Goal: Task Accomplishment & Management: Use online tool/utility

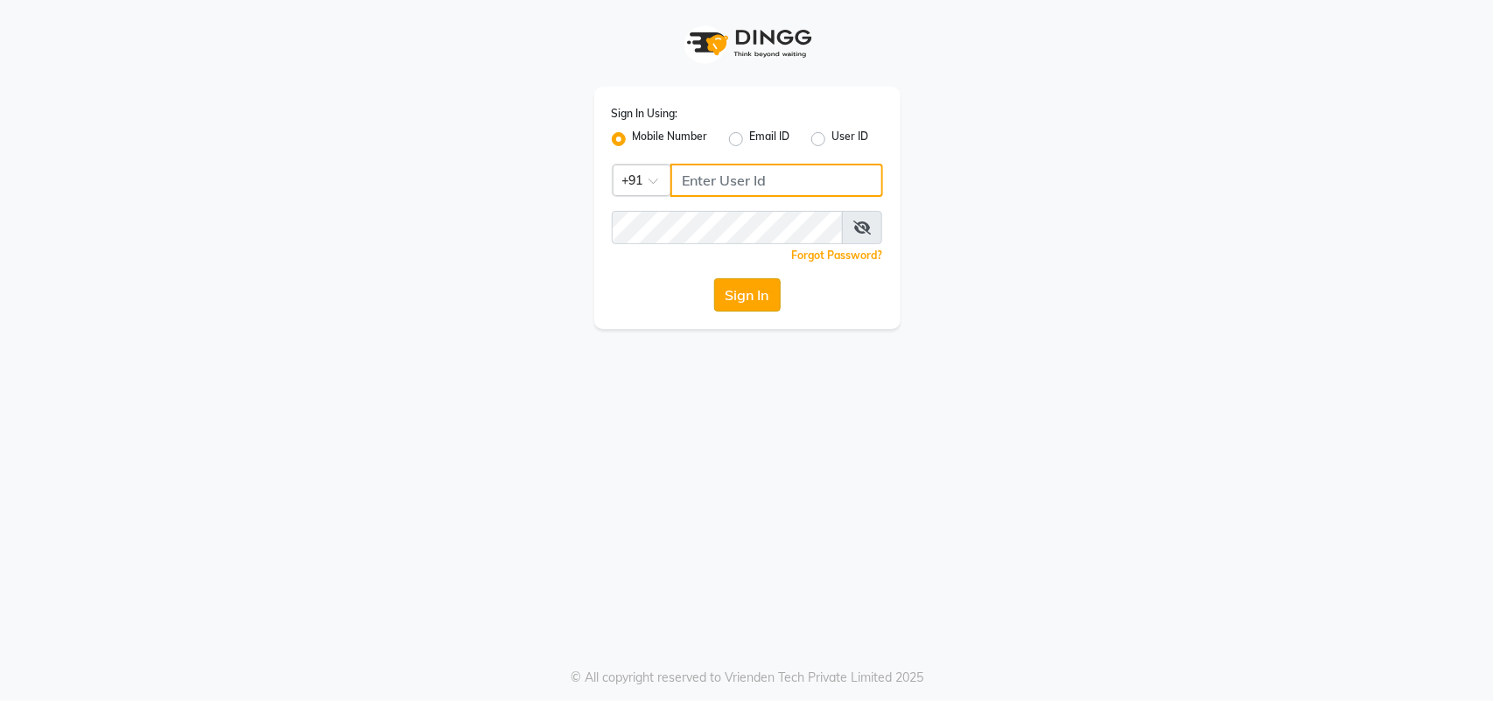
type input "9645966683"
click at [729, 294] on button "Sign In" at bounding box center [747, 294] width 67 height 33
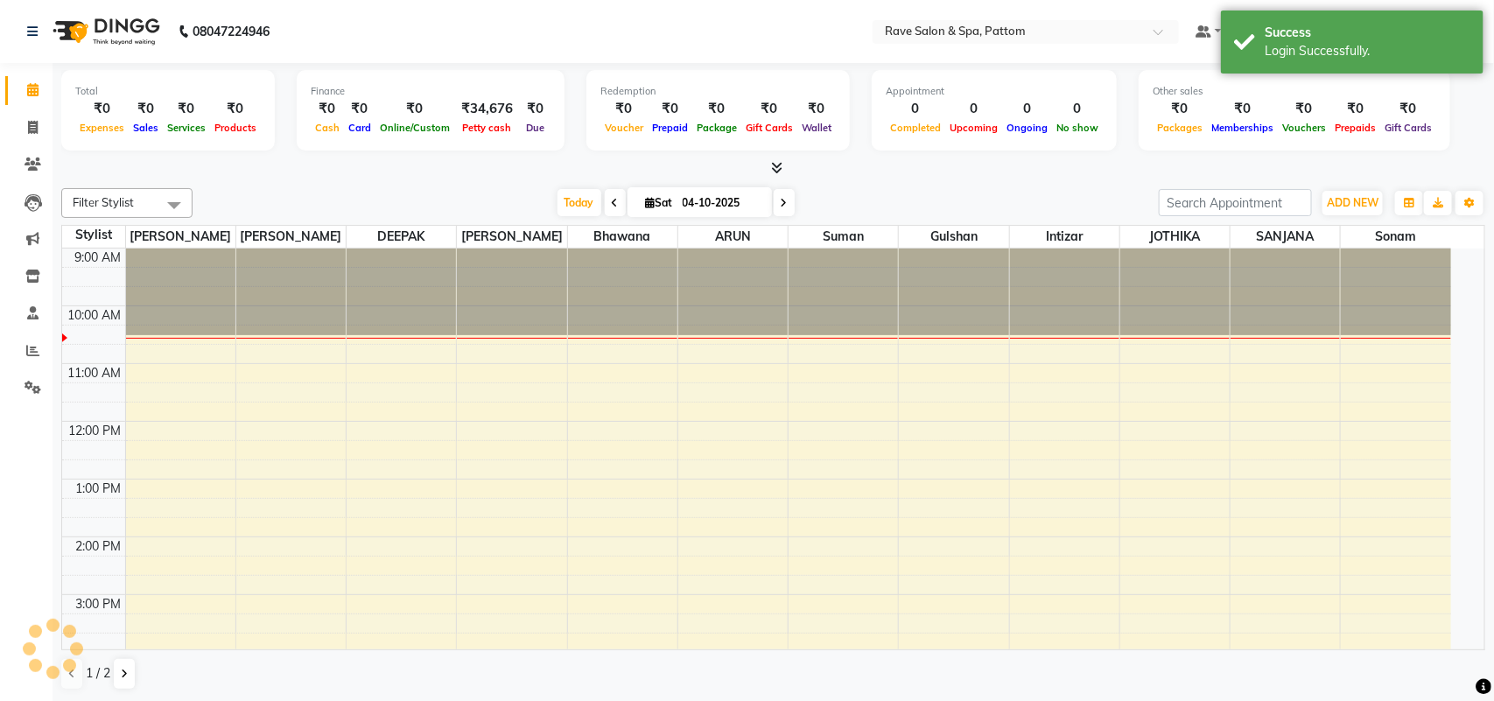
select select "en"
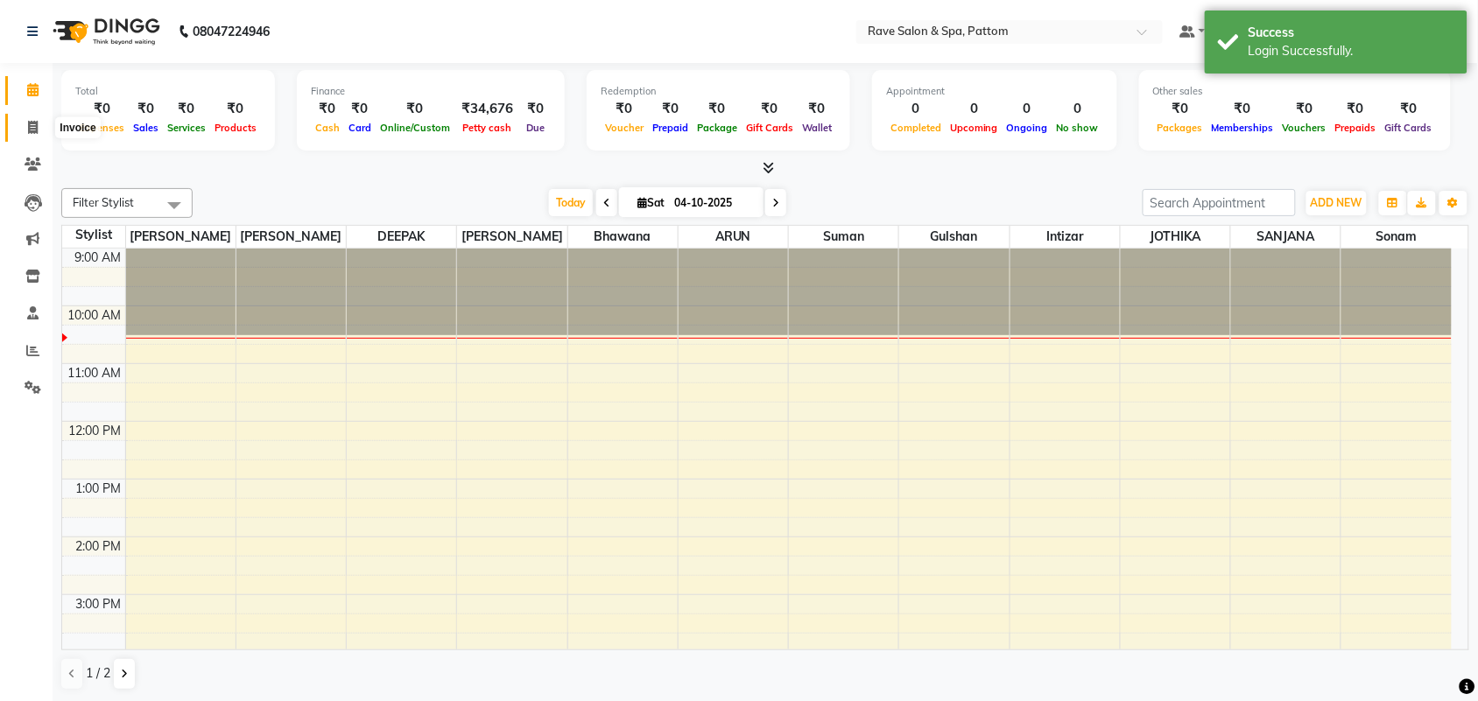
click at [38, 127] on span at bounding box center [33, 128] width 31 height 20
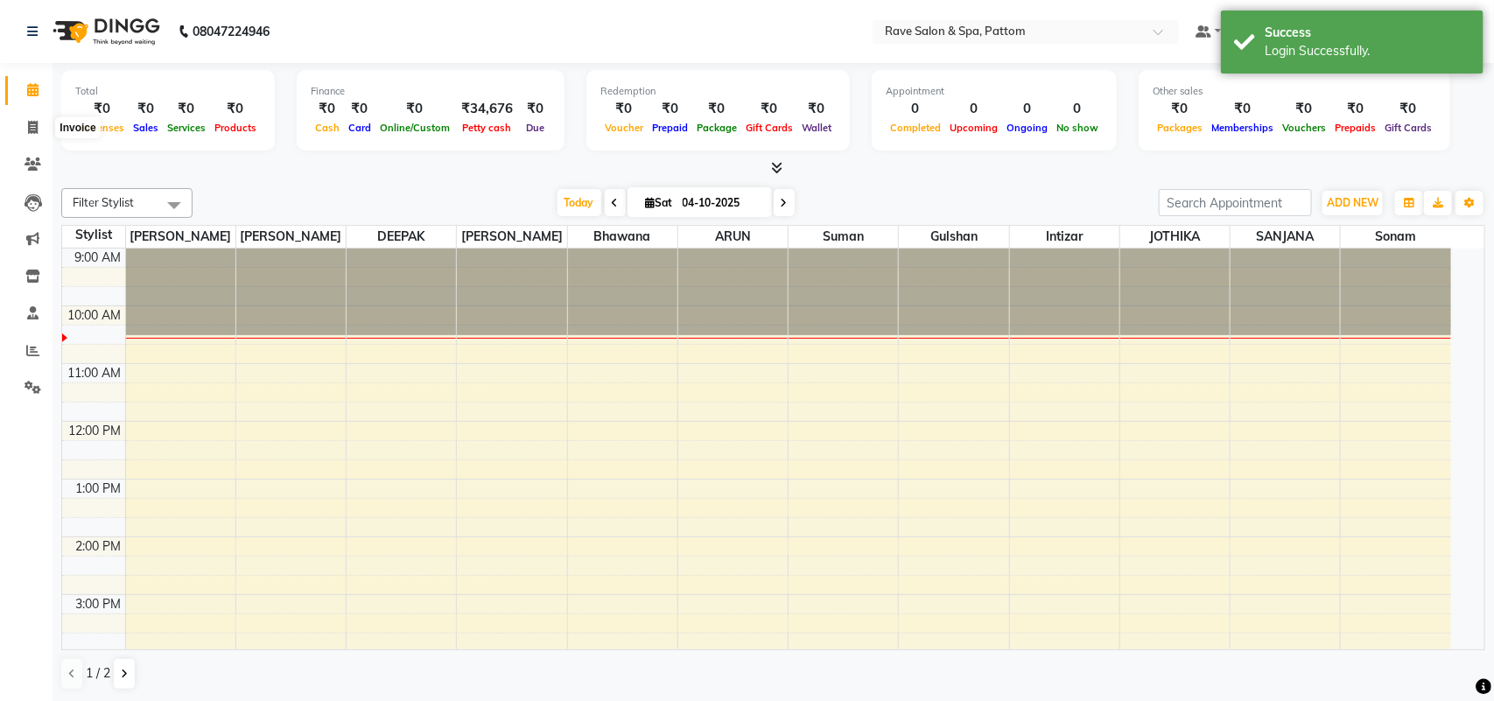
select select "service"
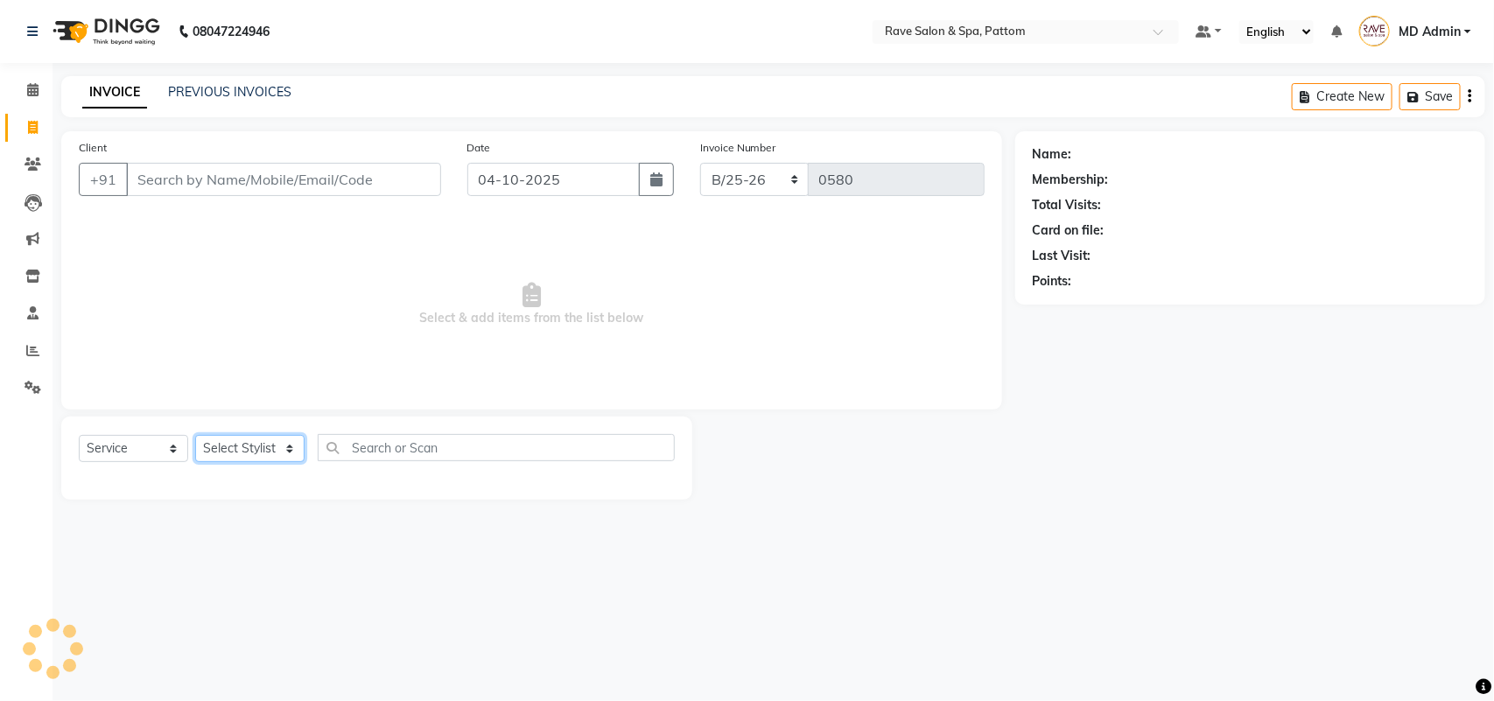
click at [269, 453] on select "Select Stylist Amal [PERSON_NAME] [PERSON_NAME] [PERSON_NAME] [PERSON_NAME] [PE…" at bounding box center [249, 448] width 109 height 27
select select "91852"
click at [195, 435] on select "Select Stylist Amal [PERSON_NAME] [PERSON_NAME] [PERSON_NAME] [PERSON_NAME] [PE…" at bounding box center [249, 448] width 109 height 27
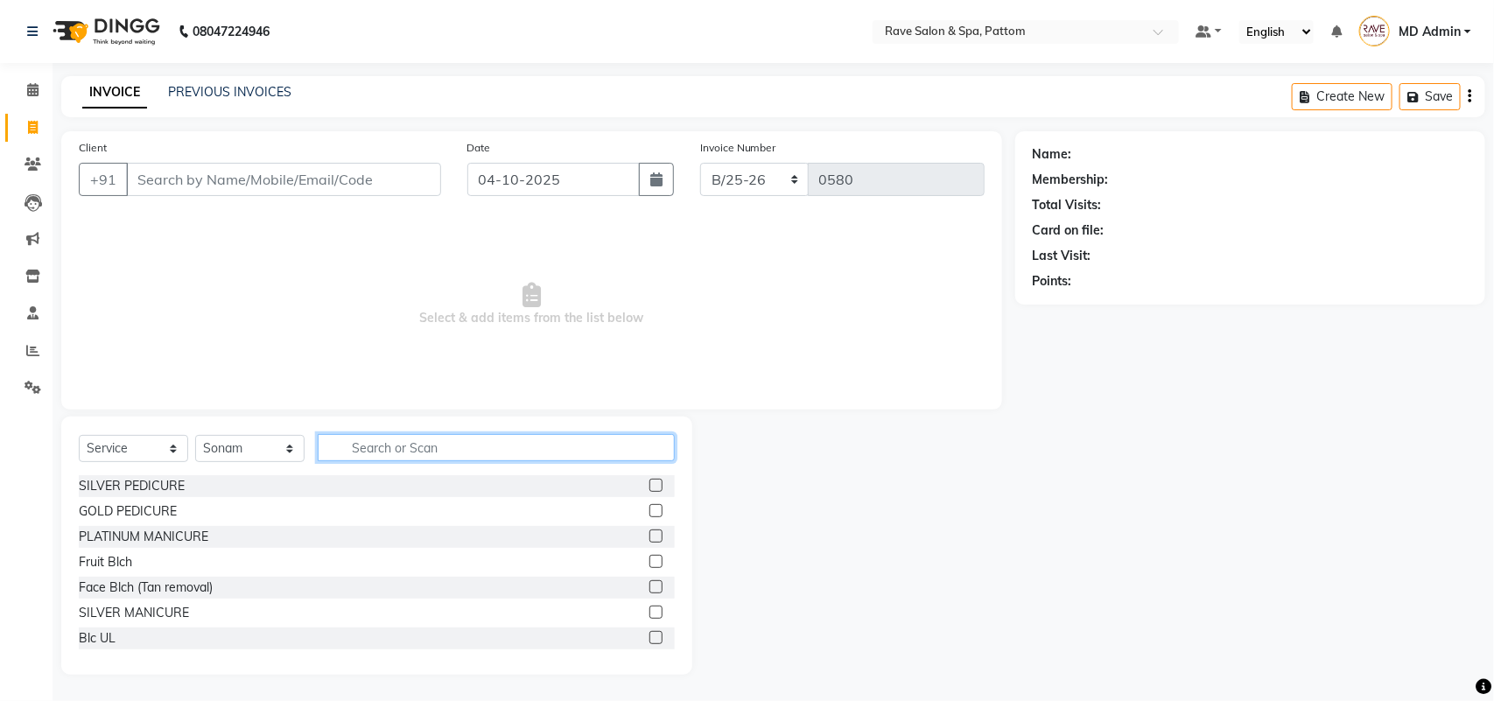
click at [395, 449] on input "text" at bounding box center [496, 447] width 357 height 27
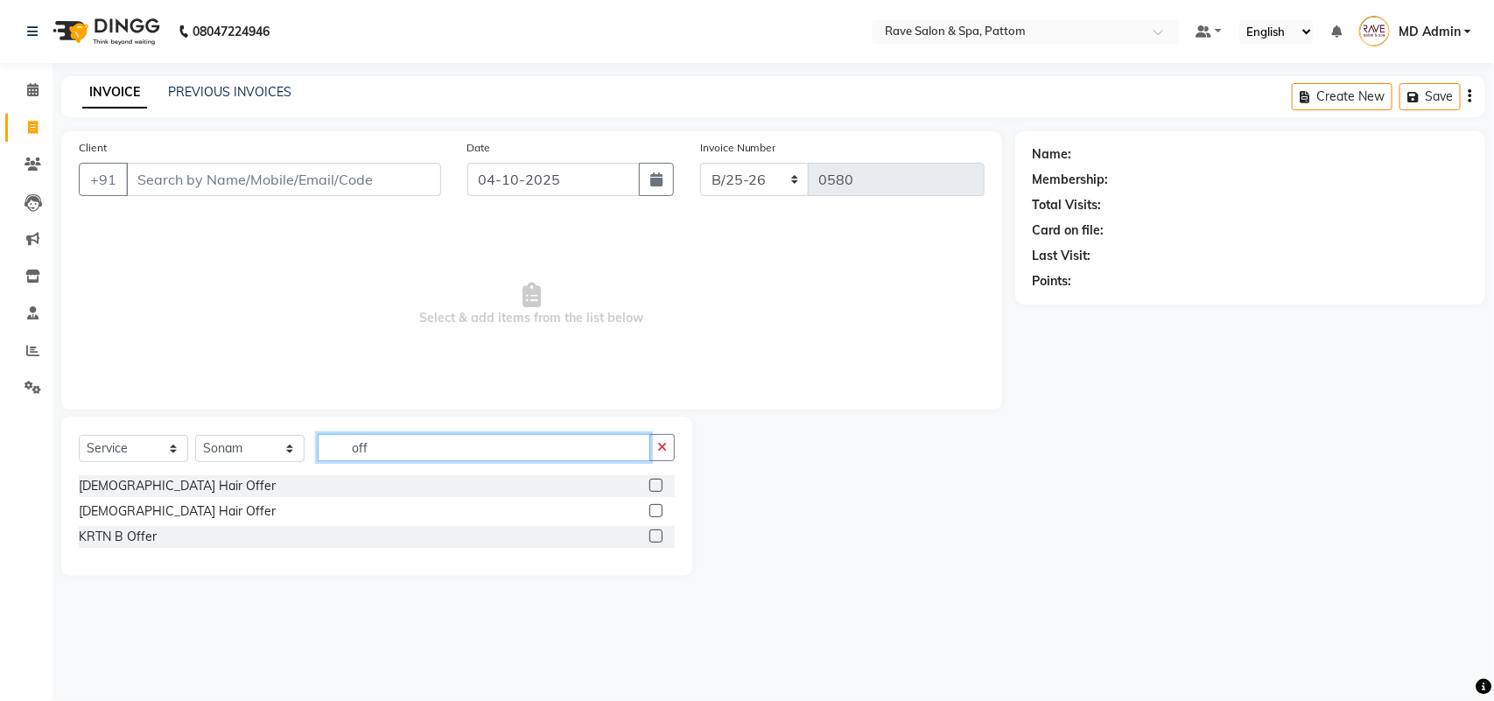
type input "off"
click at [653, 486] on label at bounding box center [656, 485] width 13 height 13
click at [653, 486] on input "checkbox" at bounding box center [655, 486] width 11 height 11
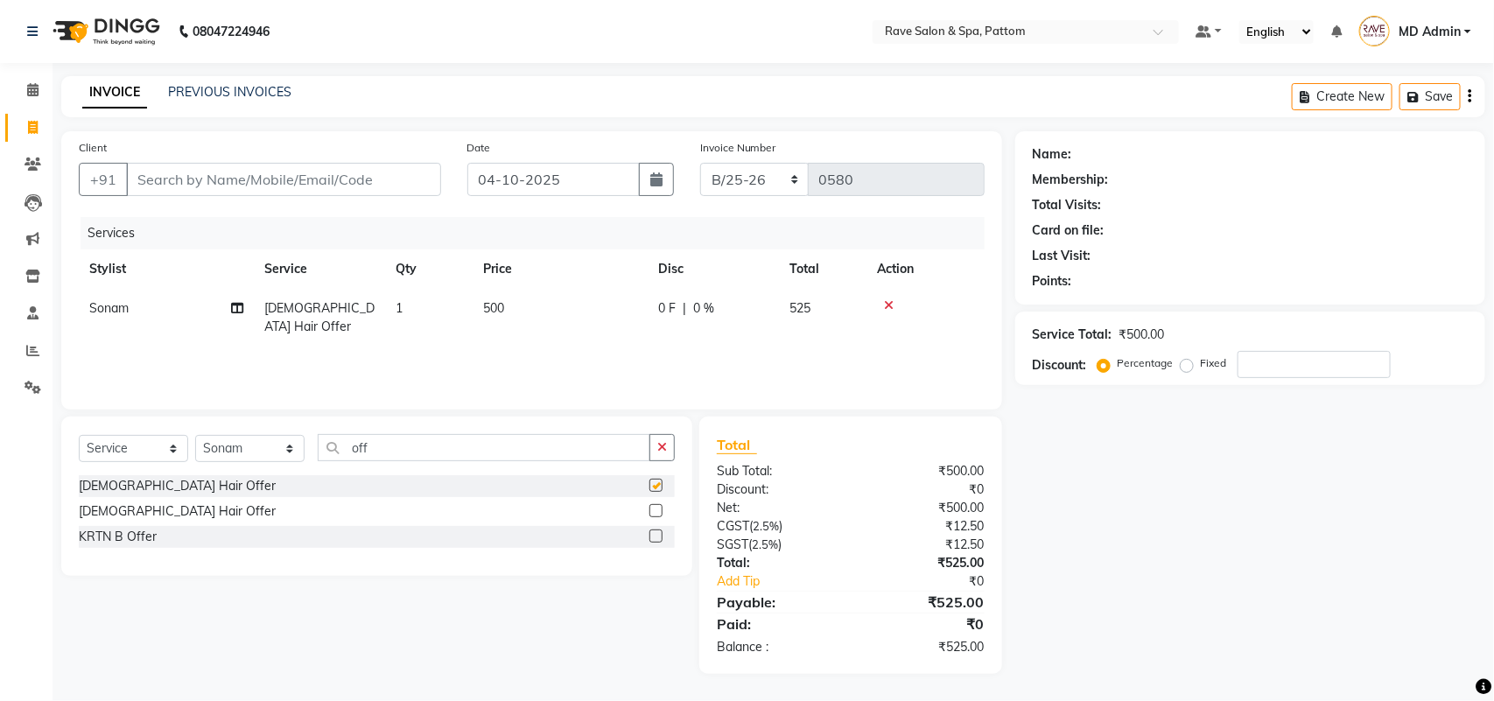
checkbox input "false"
click at [433, 429] on div "Select Service Product Membership Package Voucher Prepaid Gift Card Select Styl…" at bounding box center [376, 496] width 631 height 159
click at [427, 443] on input "off" at bounding box center [484, 447] width 333 height 27
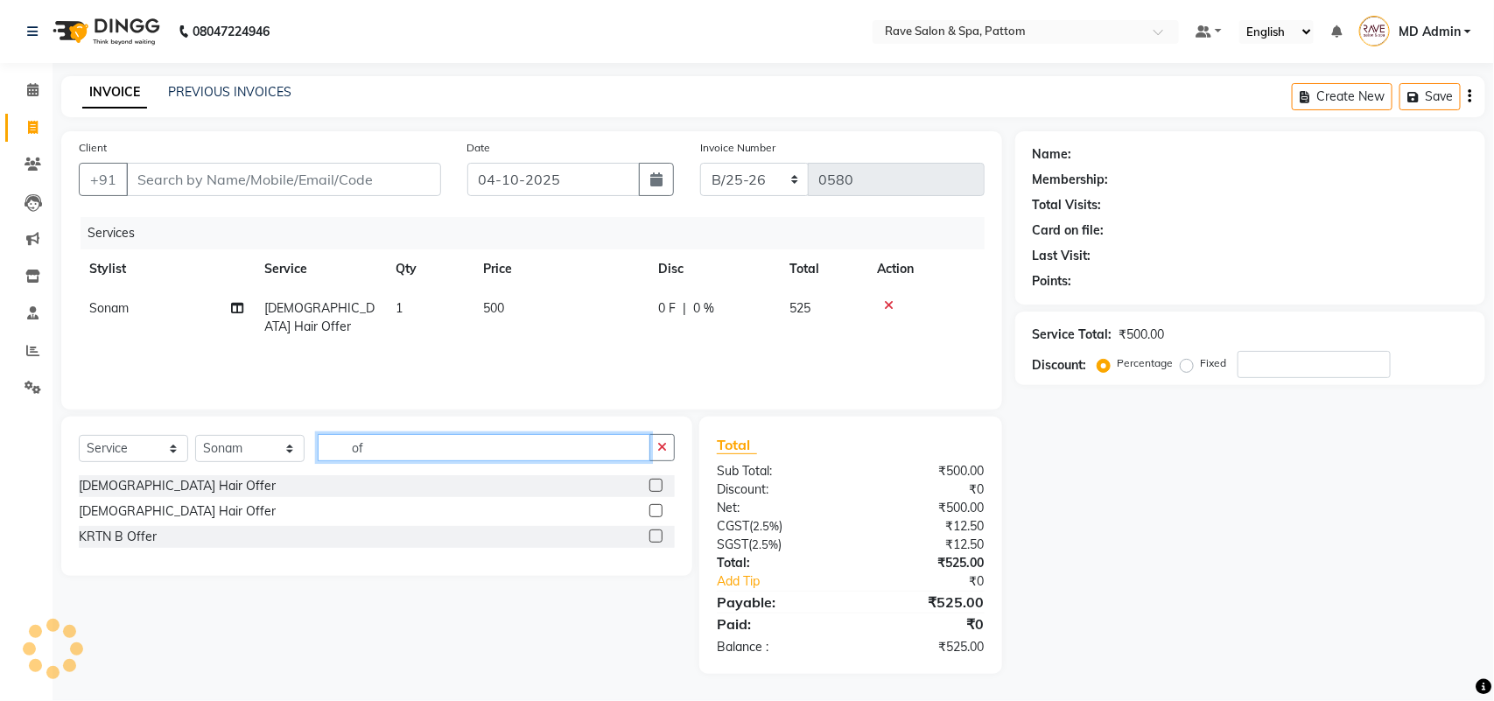
type input "o"
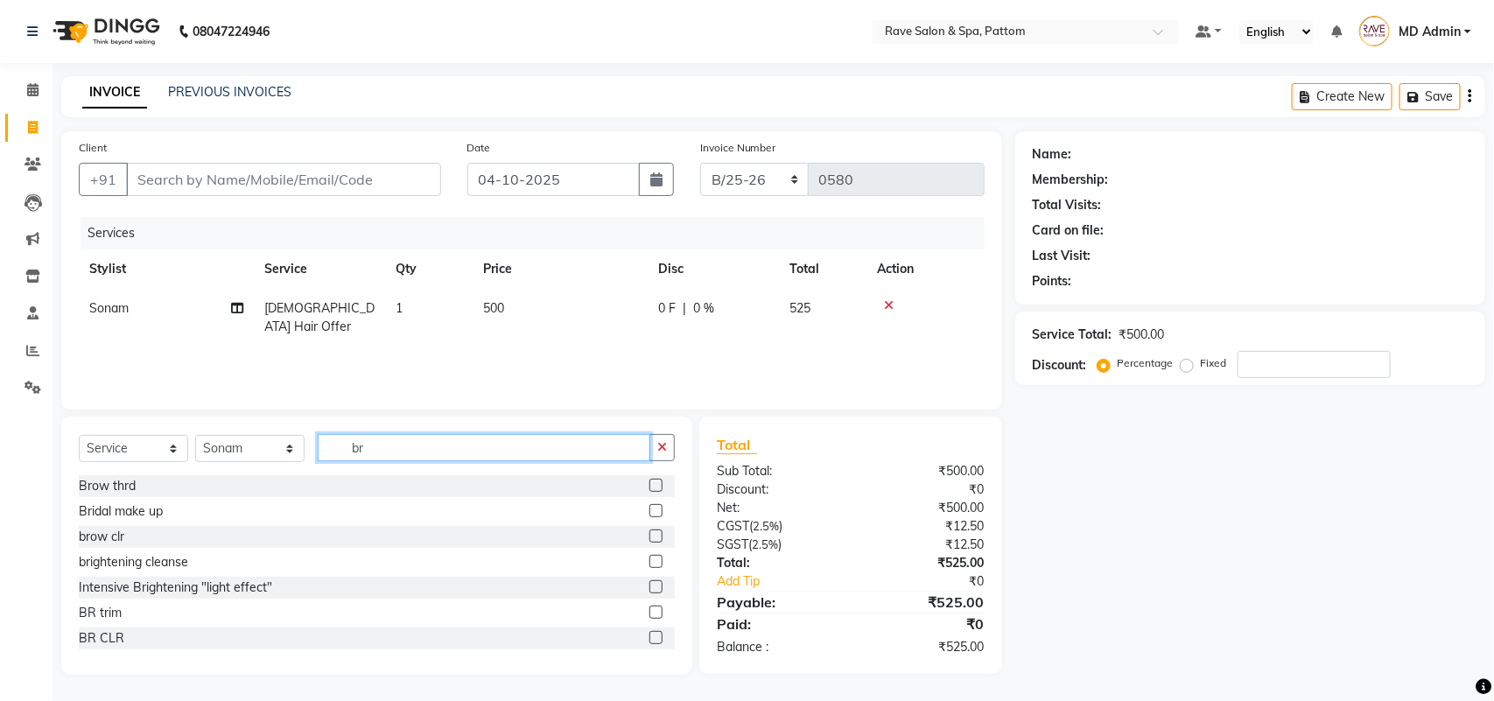
type input "br"
click at [650, 611] on label at bounding box center [656, 612] width 13 height 13
click at [650, 611] on input "checkbox" at bounding box center [655, 613] width 11 height 11
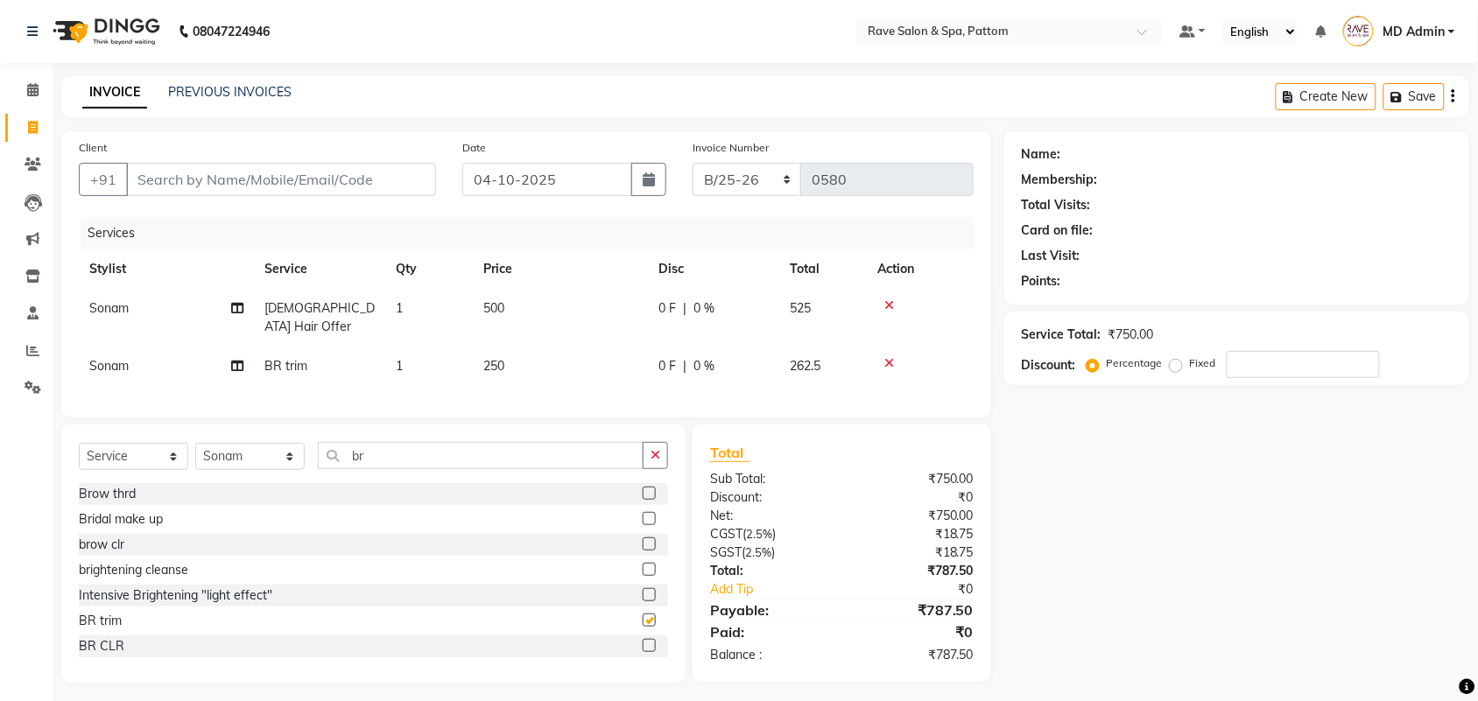
checkbox input "false"
